Goal: Find specific page/section: Find specific page/section

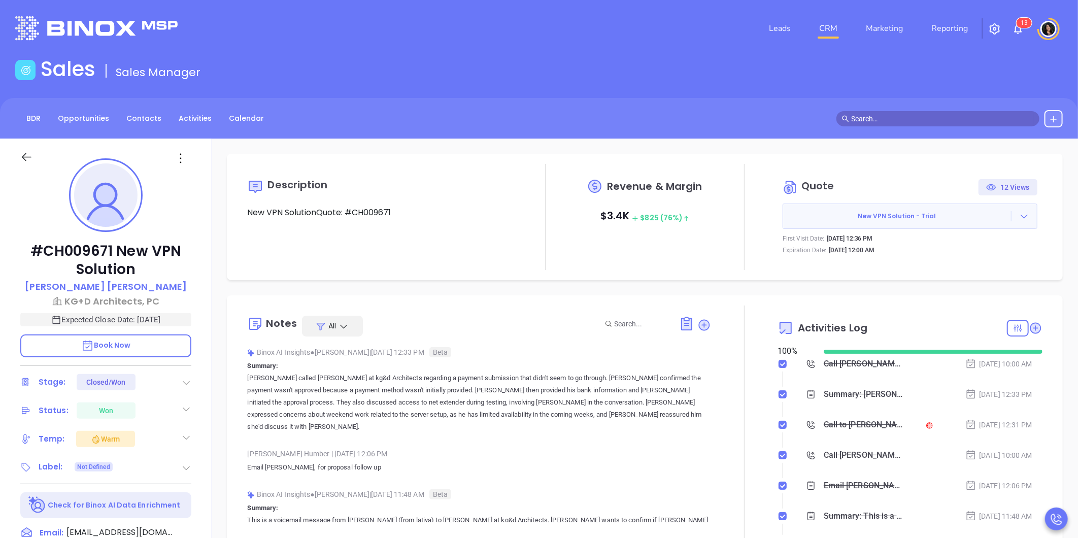
scroll to position [295, 0]
click at [837, 29] on link "CRM" at bounding box center [828, 28] width 26 height 20
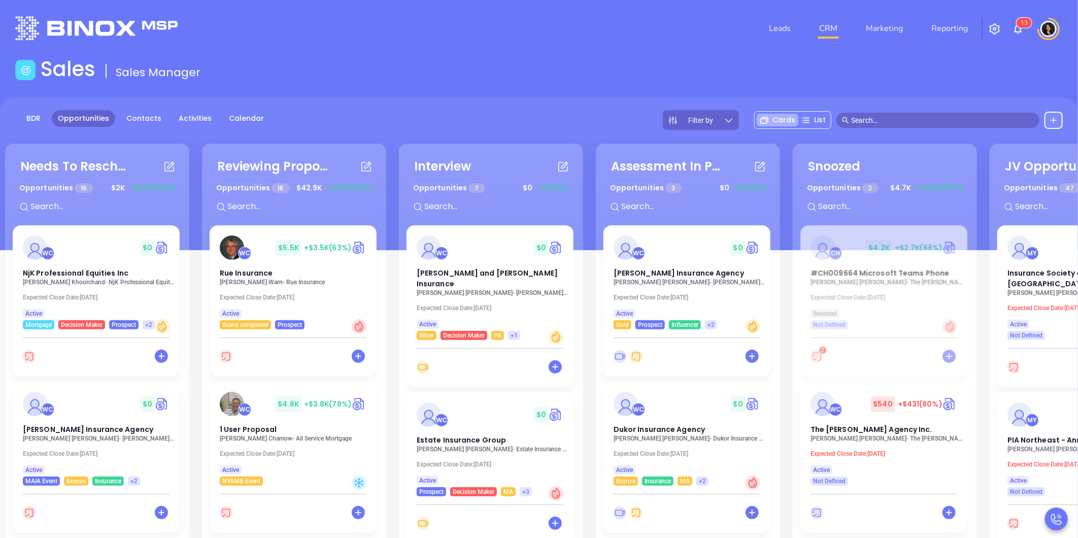
click at [432, 65] on div "Sales Sales Manager" at bounding box center [539, 71] width 1060 height 28
click at [906, 119] on input "text" at bounding box center [942, 120] width 183 height 11
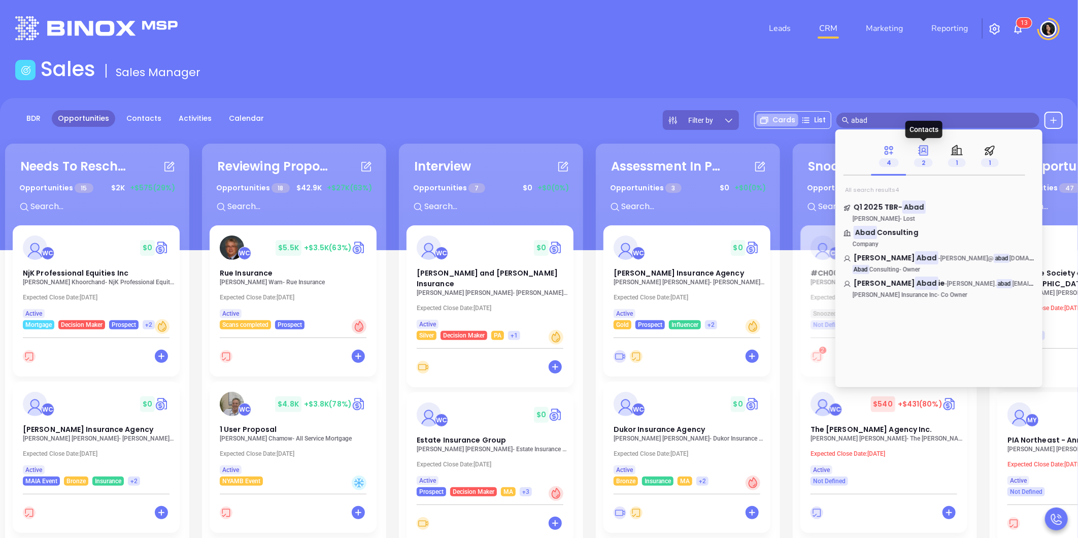
type input "abad"
click at [918, 154] on icon at bounding box center [924, 150] width 13 height 13
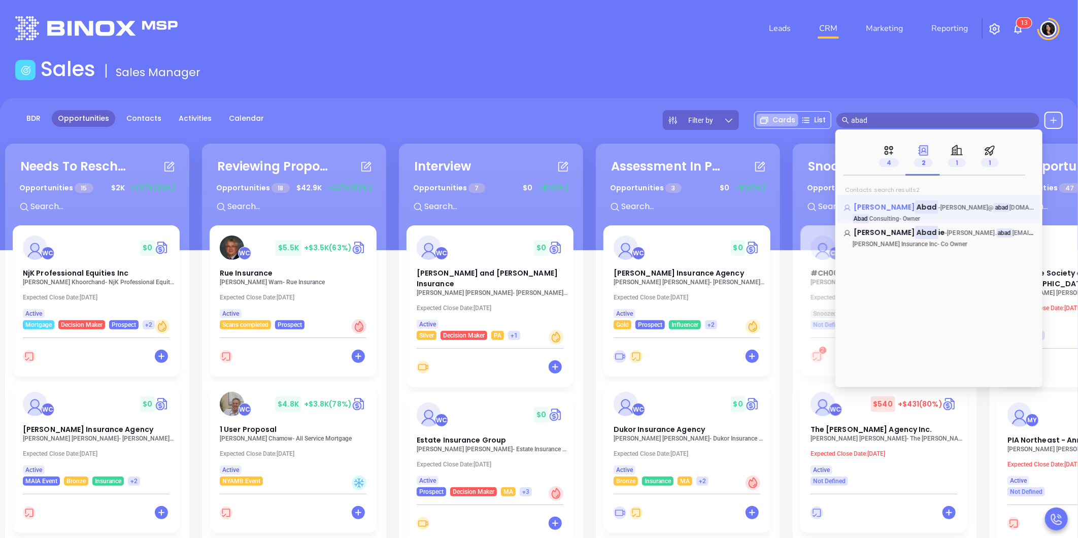
click at [939, 206] on span "- [PERSON_NAME]@ abad [DOMAIN_NAME]" at bounding box center [998, 207] width 119 height 10
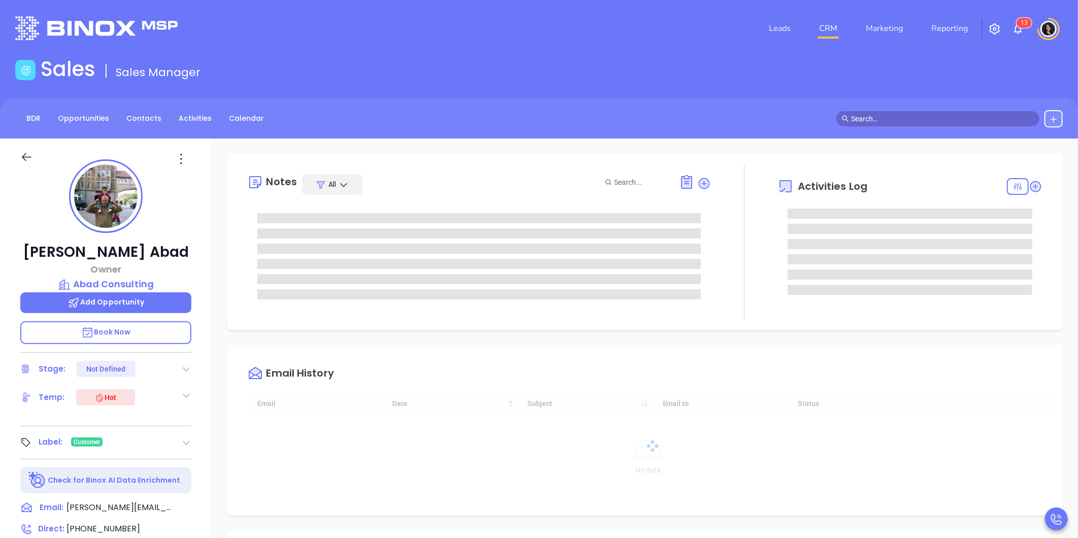
type input "[DATE]"
type input "[PERSON_NAME]"
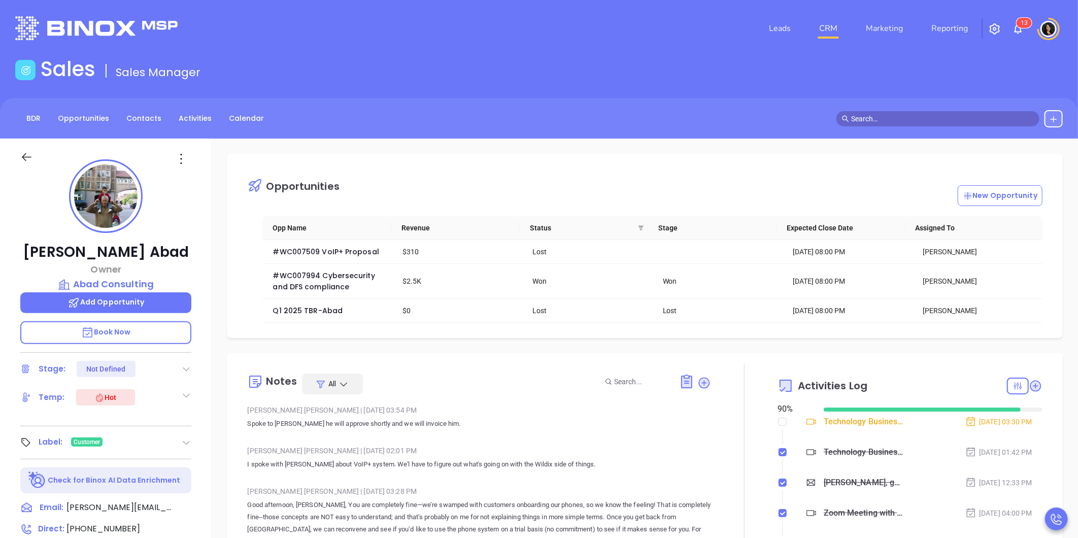
click at [926, 158] on div "Opportunities New Opportunity Opp Name Revenue Status Stage Expected Close Date…" at bounding box center [645, 246] width 836 height 184
click at [922, 114] on input "text" at bounding box center [942, 118] width 183 height 11
paste input "[PERSON_NAME]"
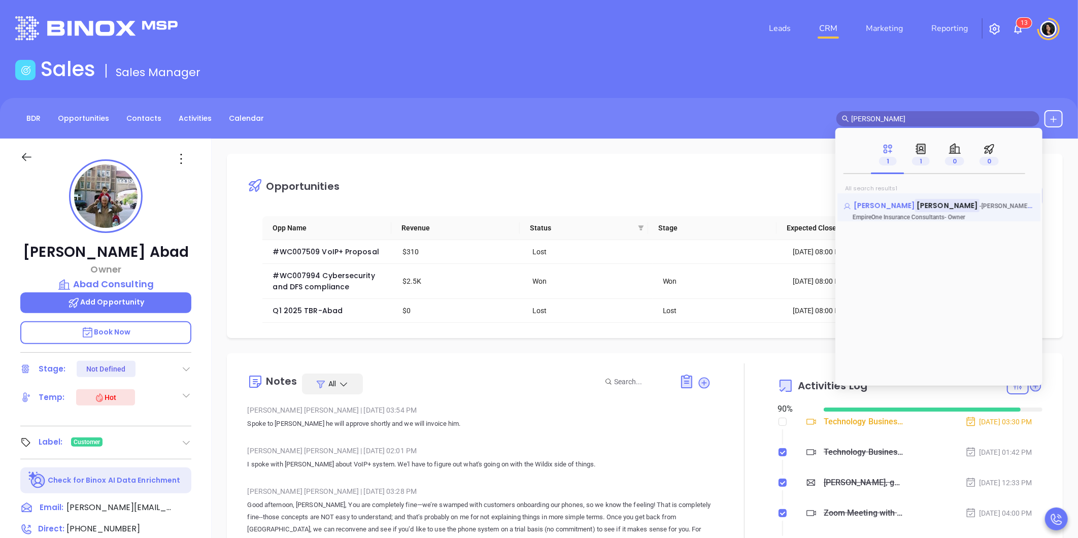
type input "[PERSON_NAME]"
click at [915, 204] on mark "[PERSON_NAME]" at bounding box center [947, 205] width 64 height 13
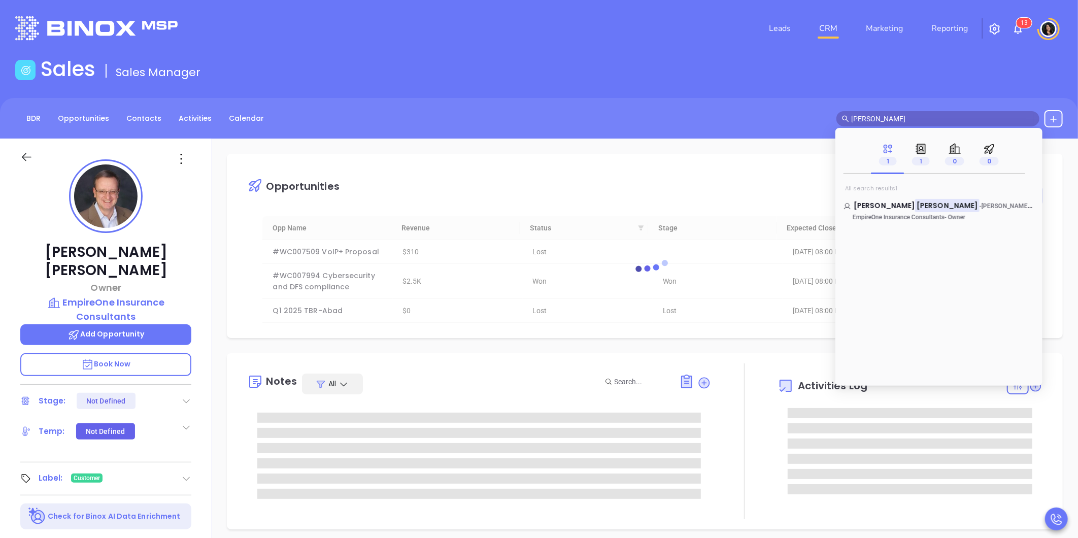
click at [476, 107] on div "BDR Opportunities Contacts Activities Calendar [PERSON_NAME]" at bounding box center [539, 118] width 1078 height 41
